Goal: Transaction & Acquisition: Book appointment/travel/reservation

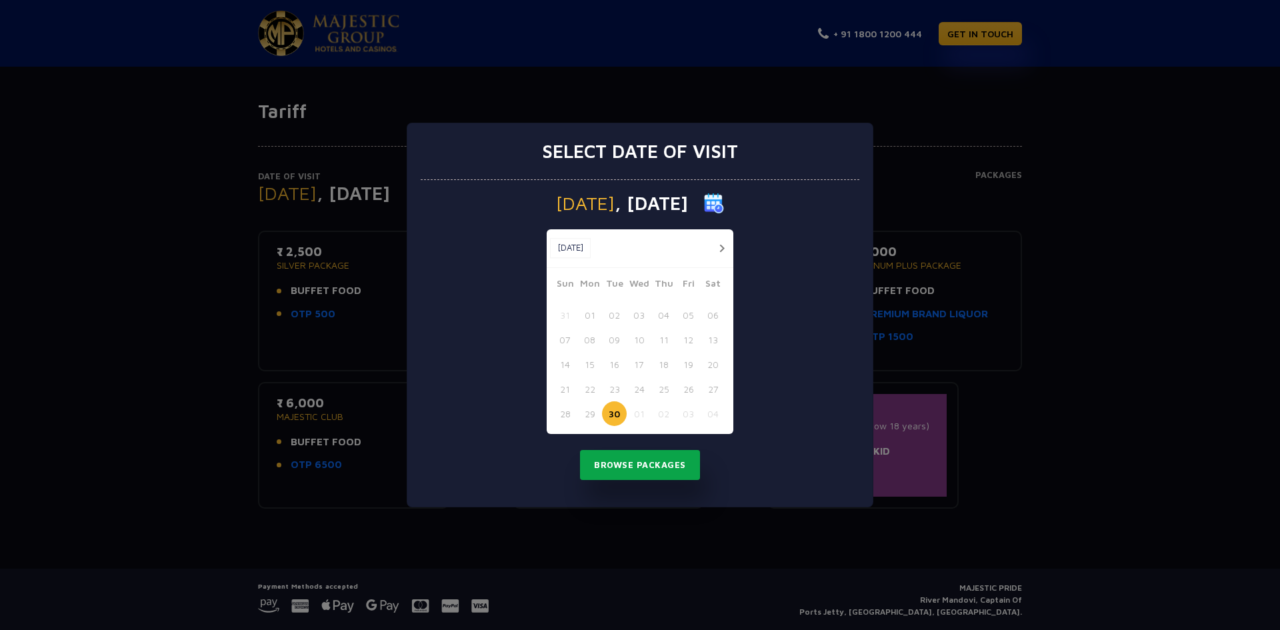
click at [607, 458] on button "Browse Packages" at bounding box center [640, 465] width 120 height 31
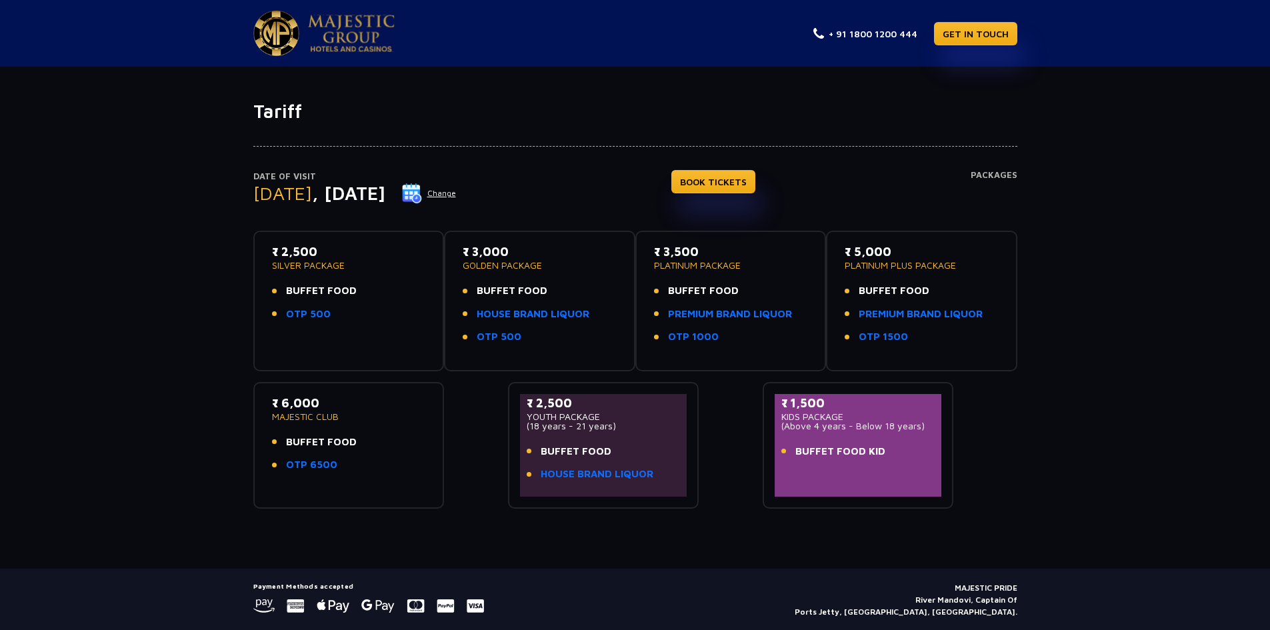
click at [1005, 177] on h4 "Packages" at bounding box center [994, 194] width 47 height 48
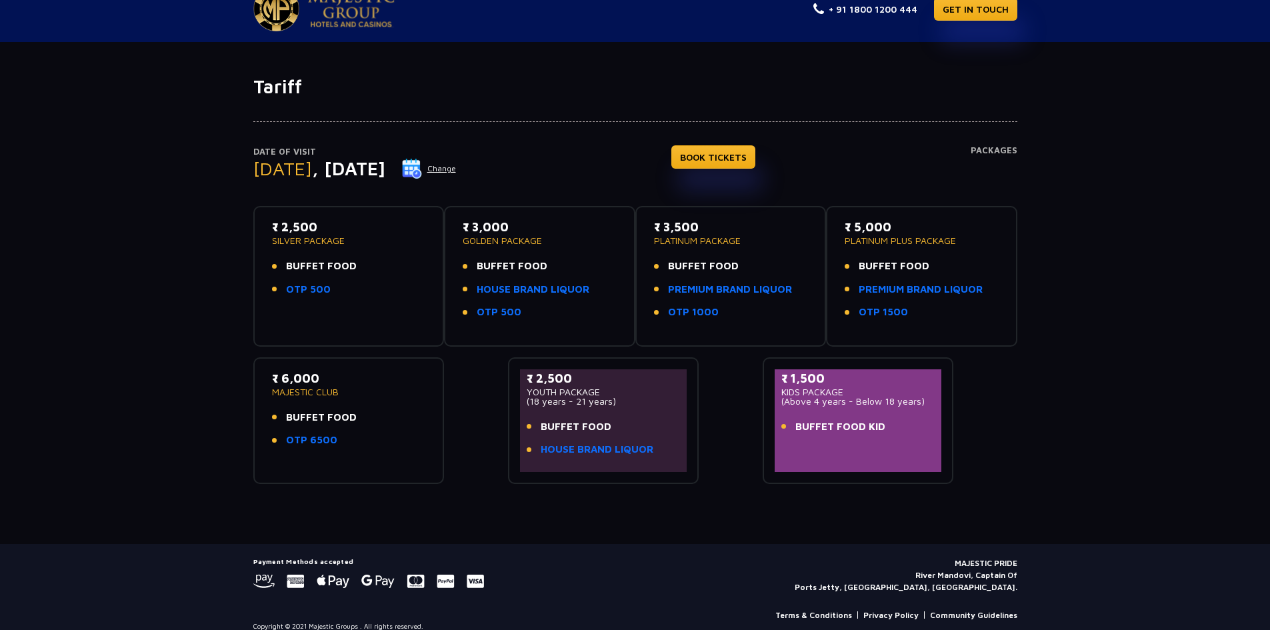
scroll to position [39, 0]
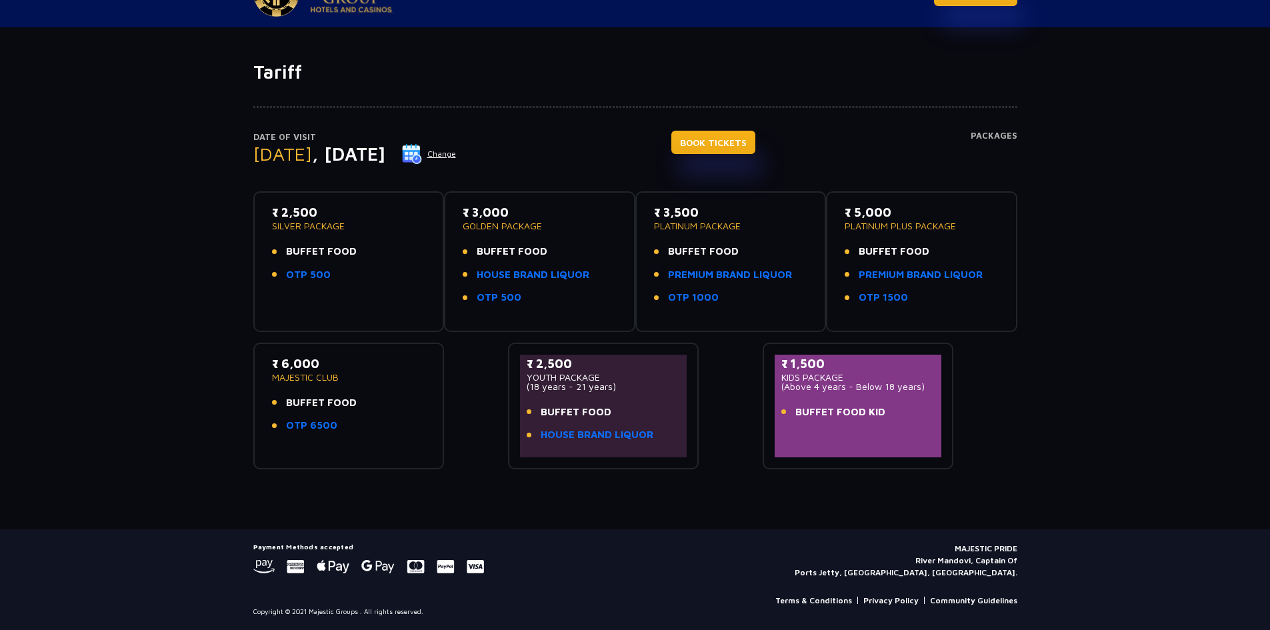
click at [733, 150] on link "BOOK TICKETS" at bounding box center [713, 142] width 84 height 23
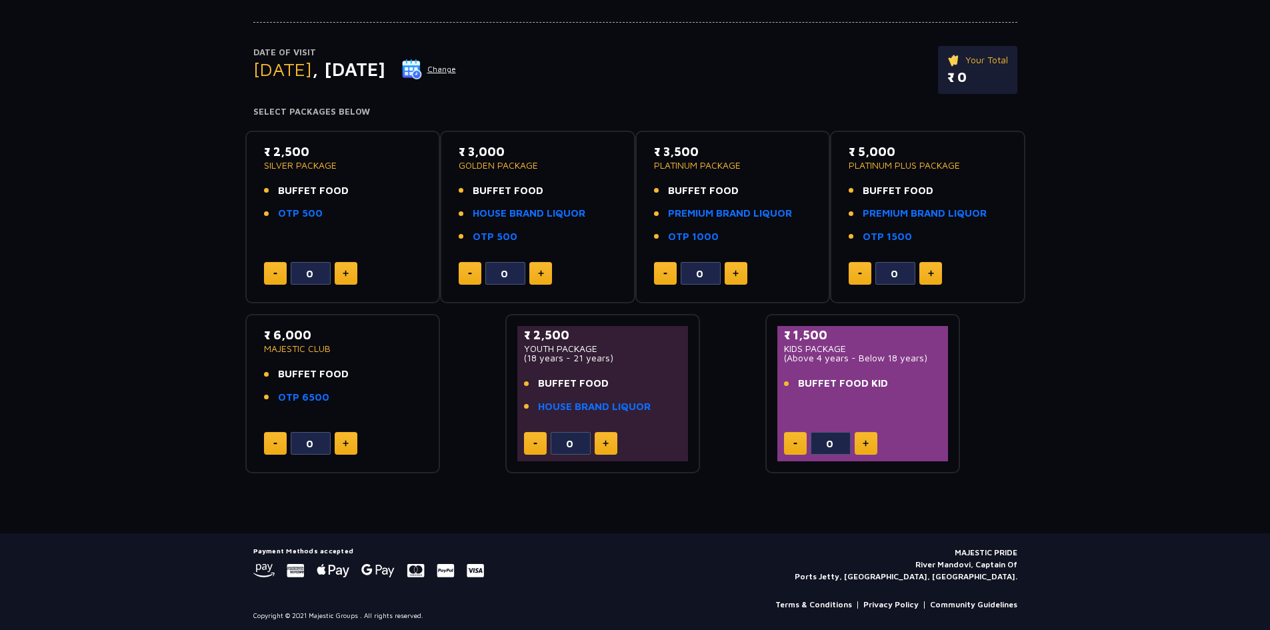
scroll to position [128, 0]
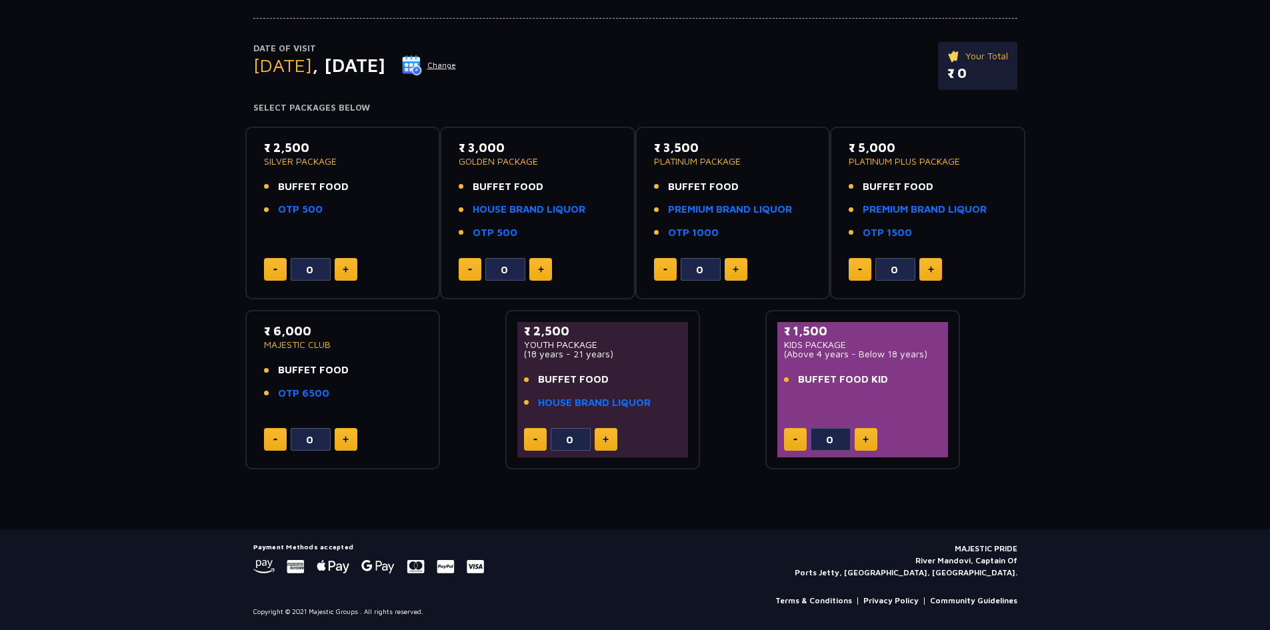
click at [343, 273] on img at bounding box center [346, 269] width 6 height 7
type input "1"
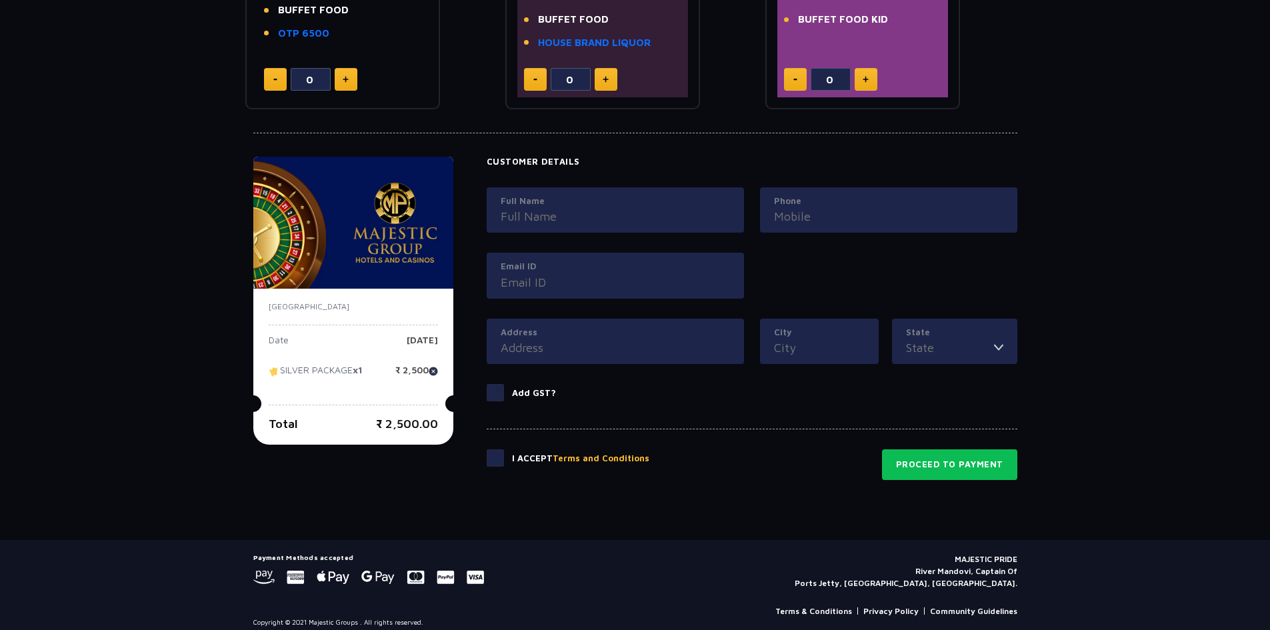
scroll to position [499, 0]
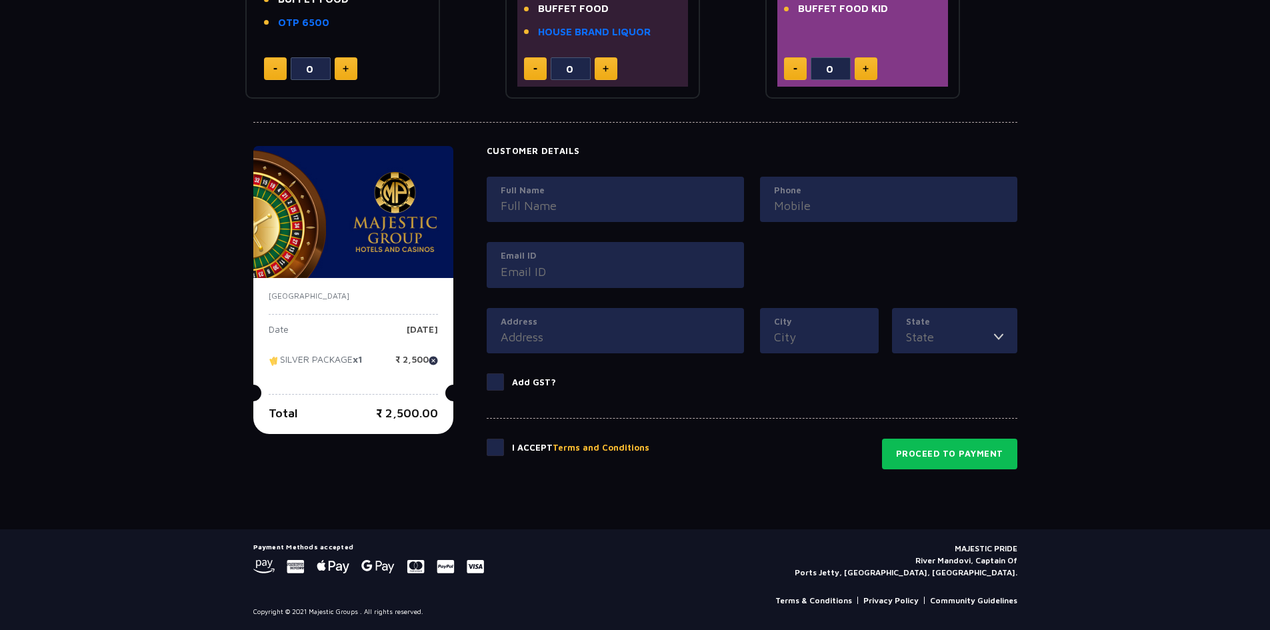
click at [830, 603] on link "Terms & Conditions" at bounding box center [813, 601] width 77 height 12
